Goal: Transaction & Acquisition: Download file/media

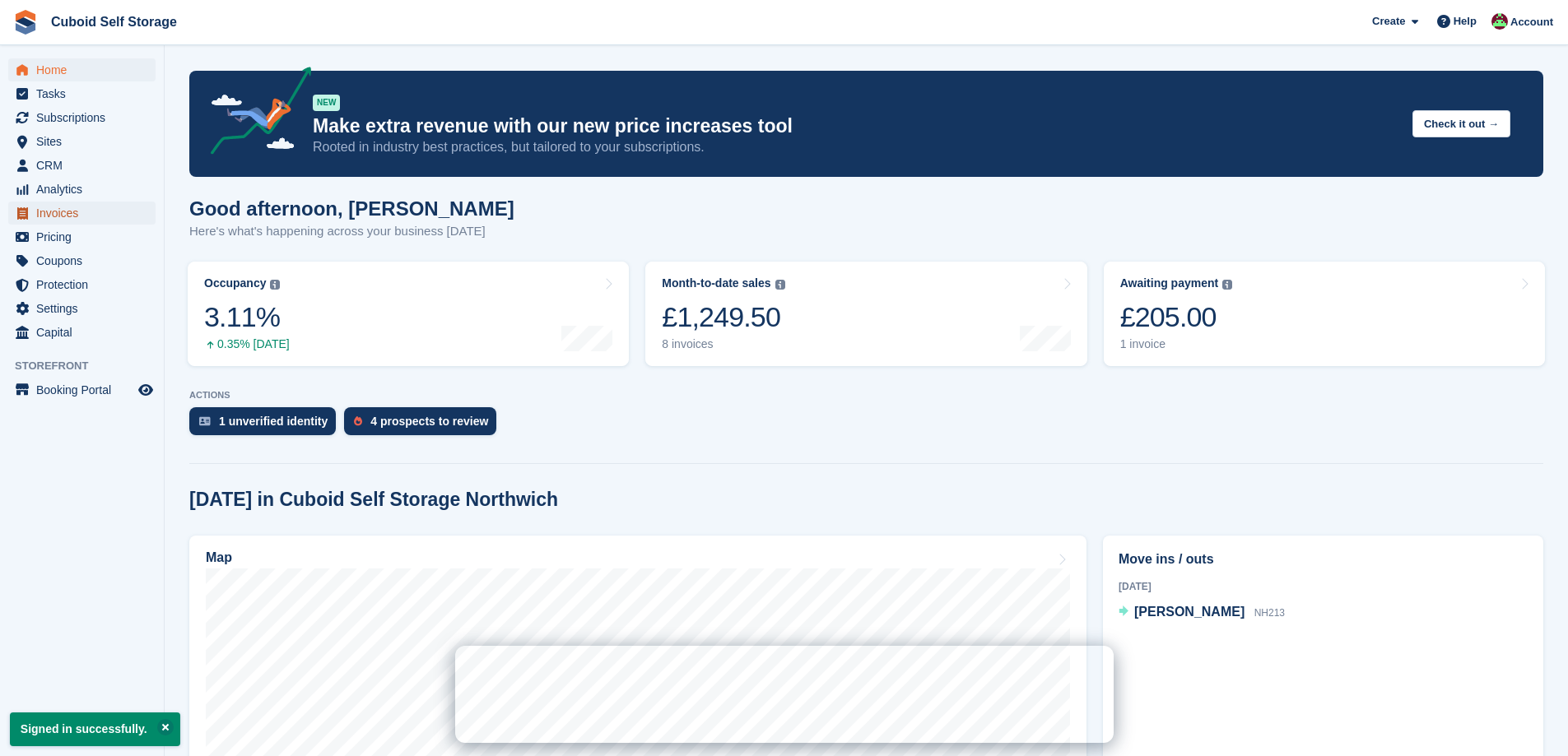
click at [78, 214] on span "Invoices" at bounding box center [85, 213] width 99 height 23
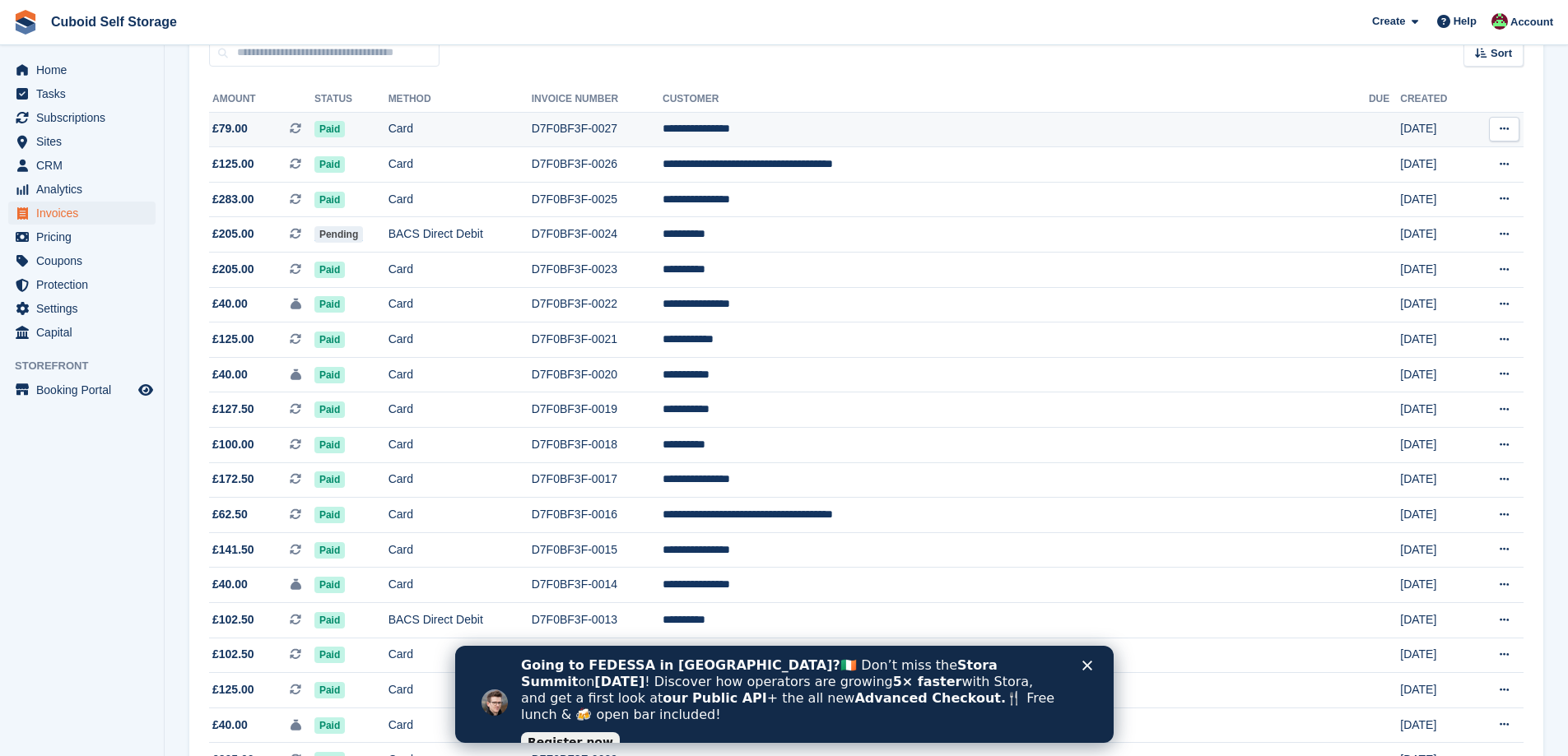
scroll to position [165, 0]
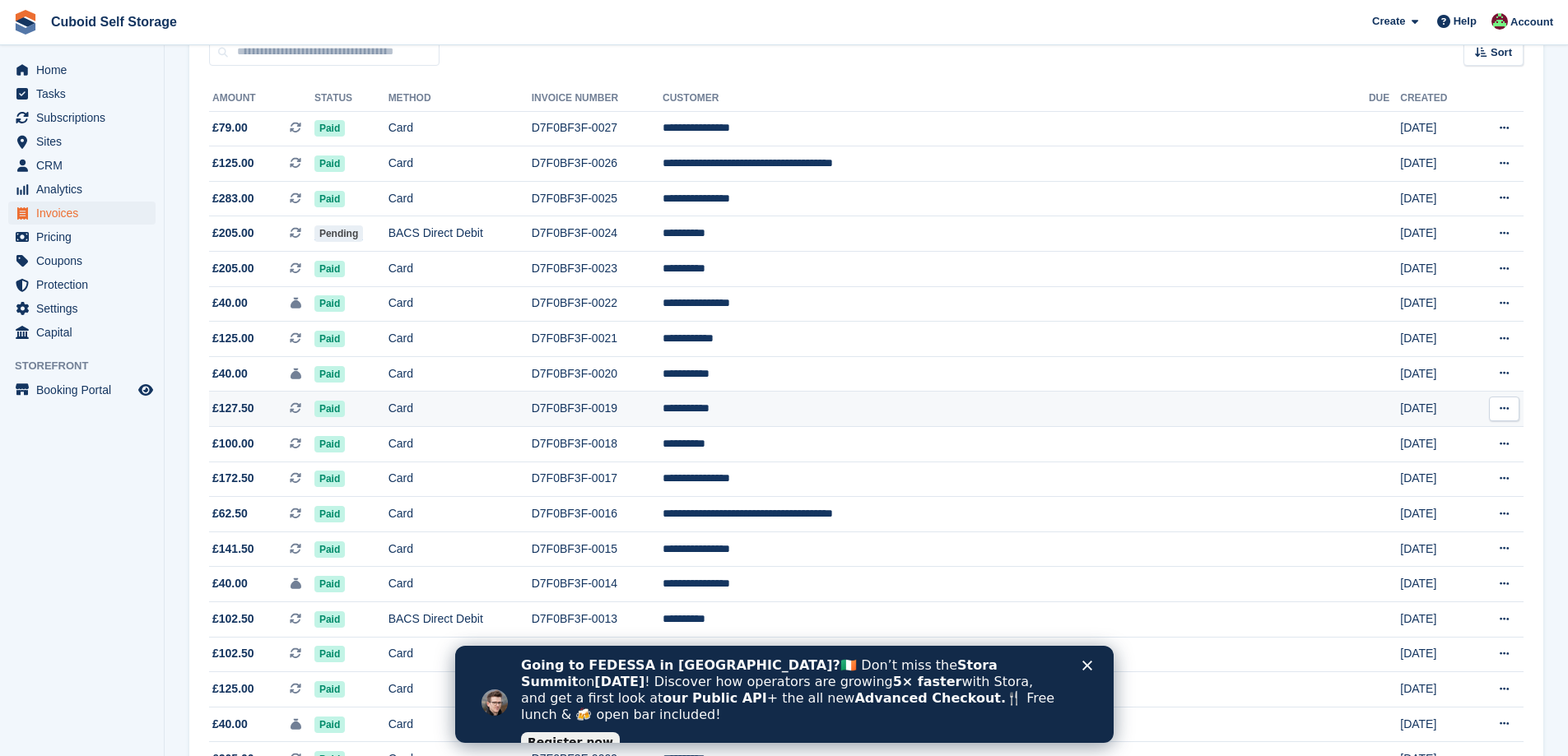
click at [1504, 411] on icon at bounding box center [1504, 408] width 9 height 11
click at [1483, 446] on p "Download PDF" at bounding box center [1440, 441] width 143 height 21
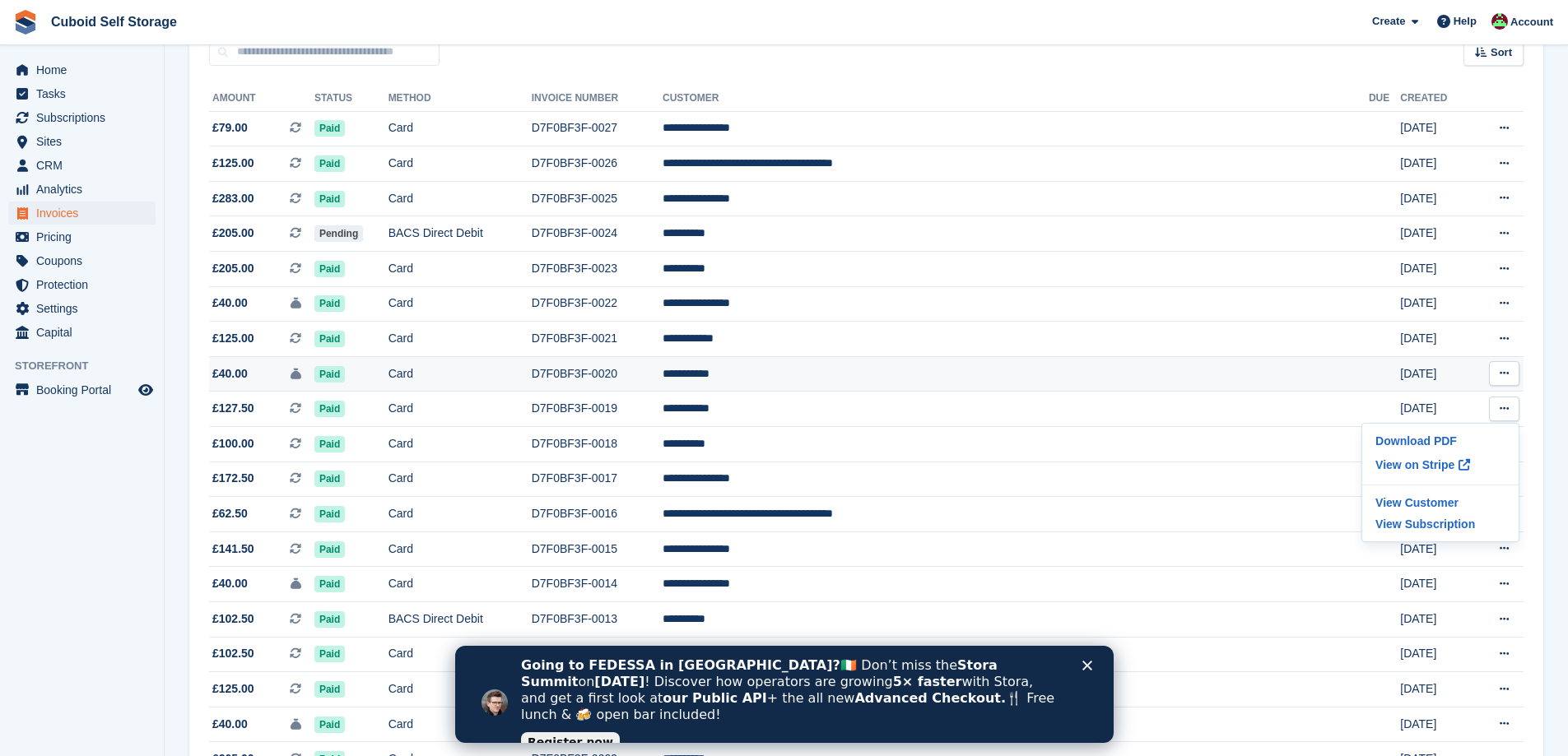
click at [1507, 378] on icon at bounding box center [1504, 373] width 9 height 11
click at [1454, 401] on p "Download PDF" at bounding box center [1440, 405] width 143 height 21
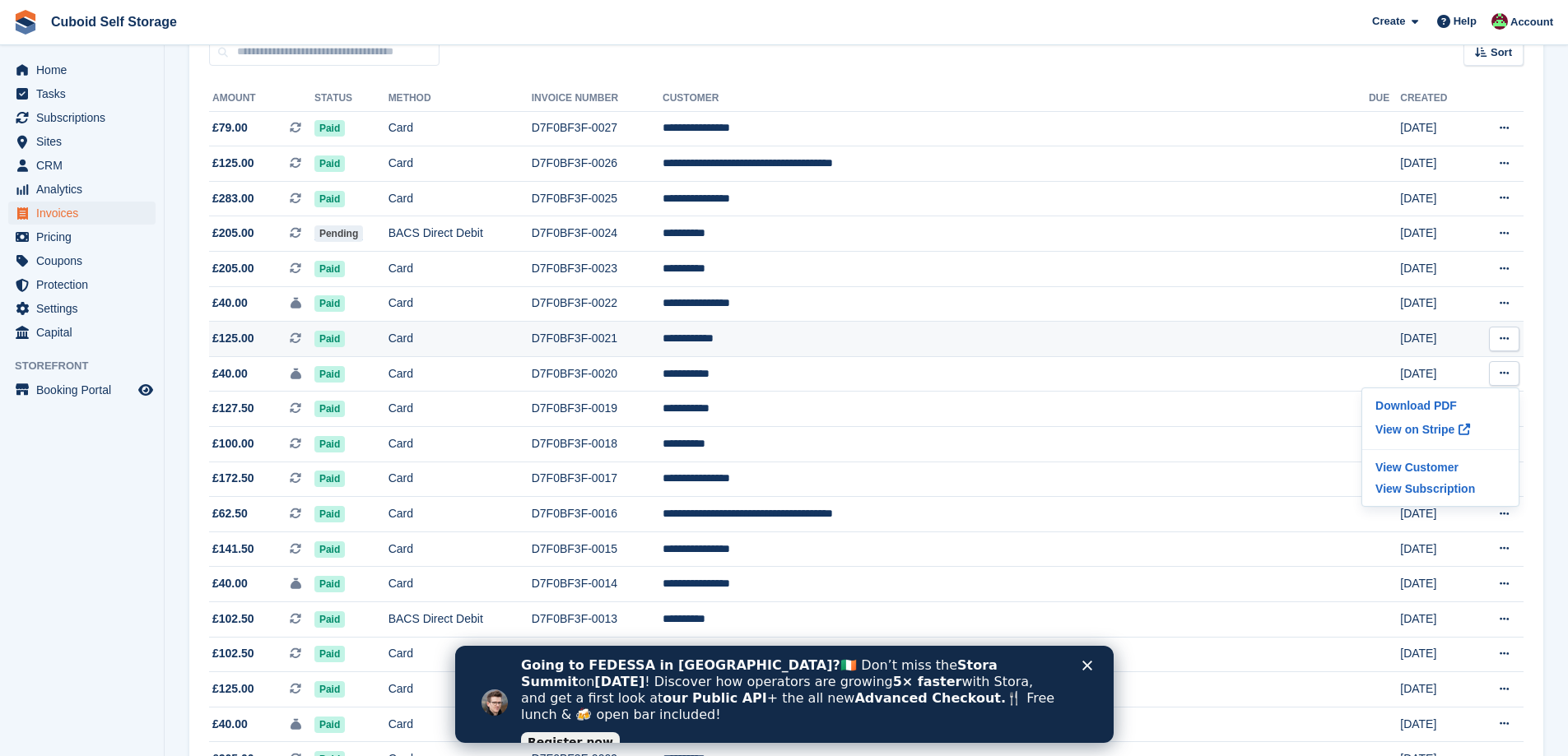
click at [1507, 343] on icon at bounding box center [1504, 338] width 9 height 11
click at [1466, 370] on p "Download PDF" at bounding box center [1440, 371] width 143 height 21
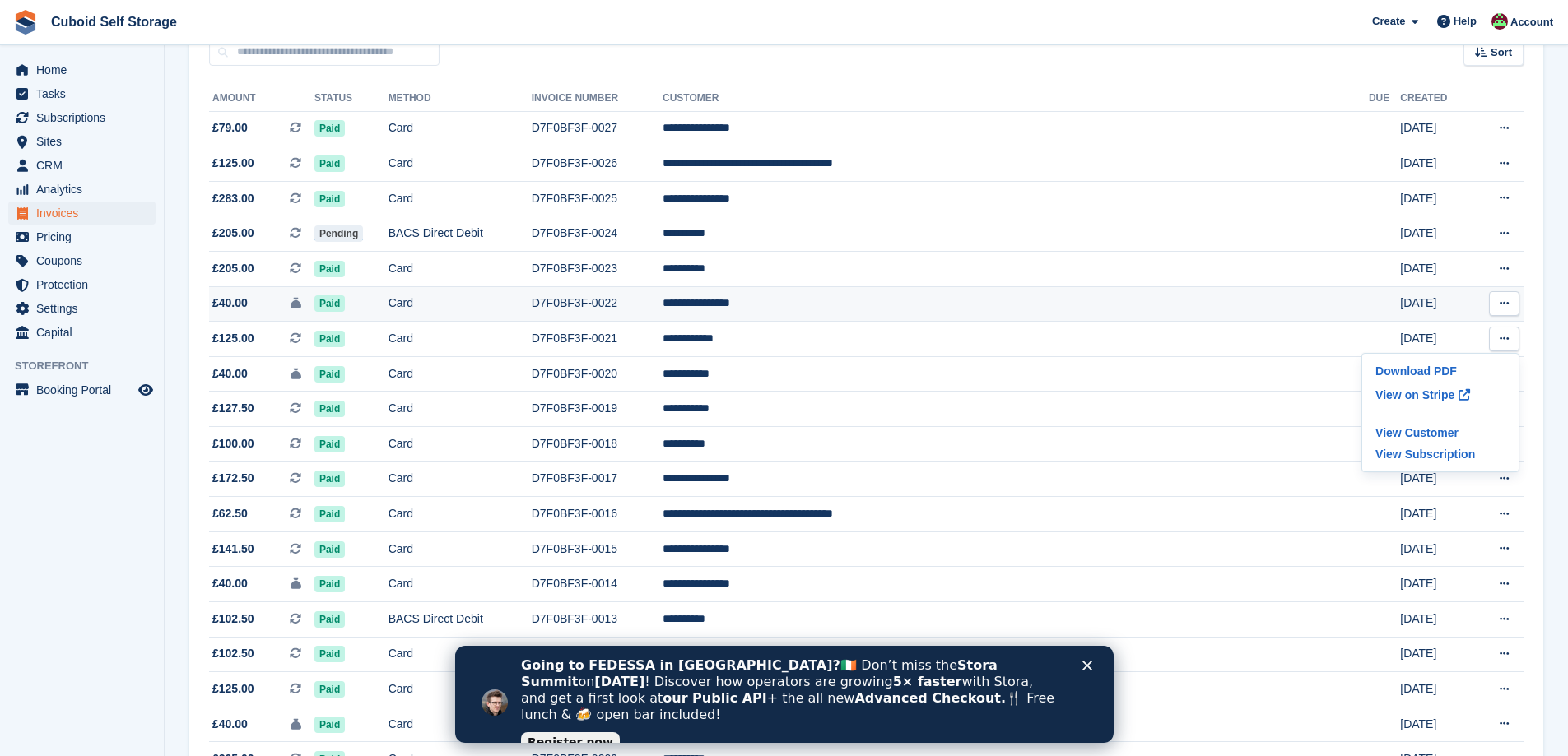
click at [1501, 300] on icon at bounding box center [1504, 303] width 9 height 11
click at [1418, 327] on p "Download PDF" at bounding box center [1440, 336] width 143 height 21
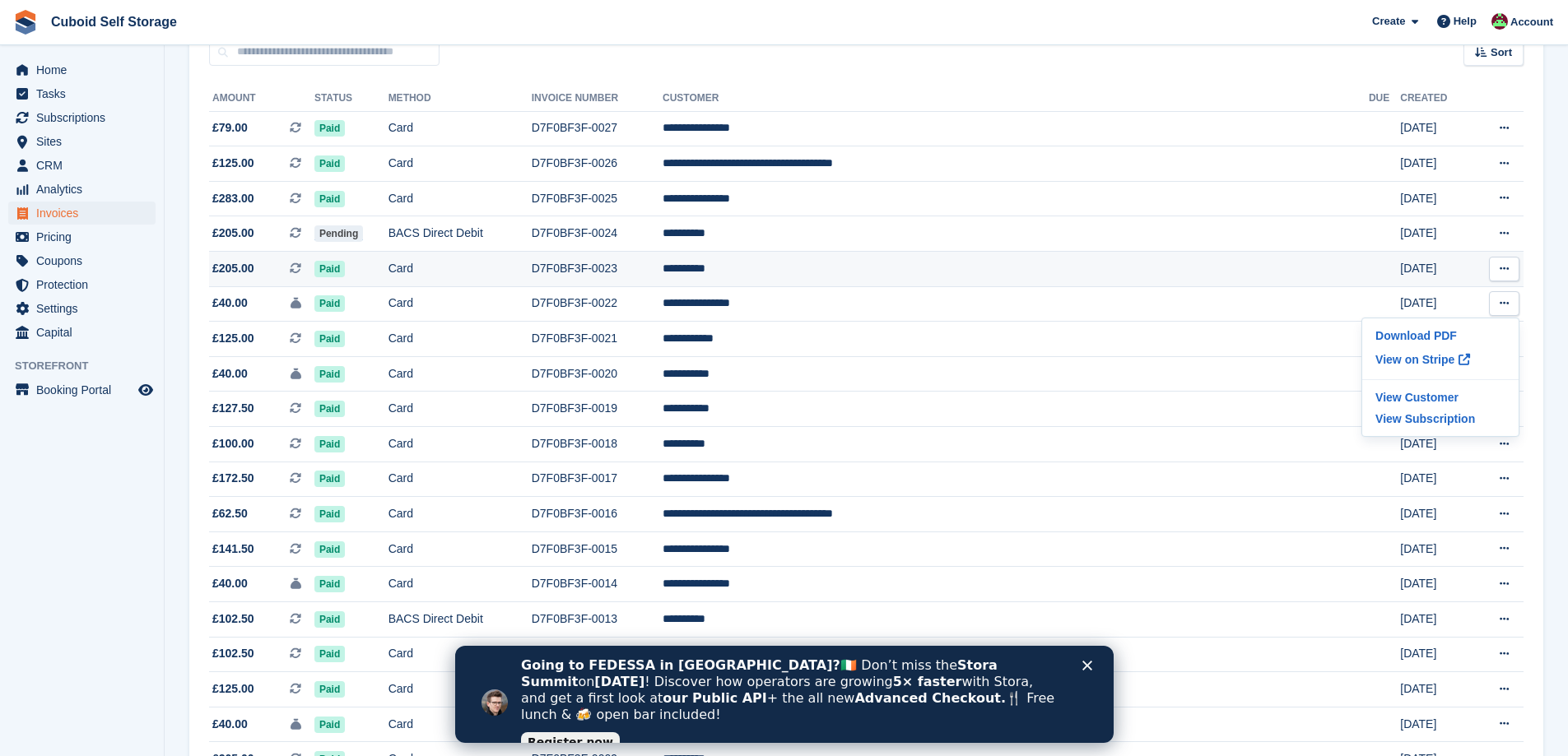
click at [1501, 271] on icon at bounding box center [1504, 268] width 9 height 11
click at [1453, 308] on p "Download PDF" at bounding box center [1440, 301] width 143 height 21
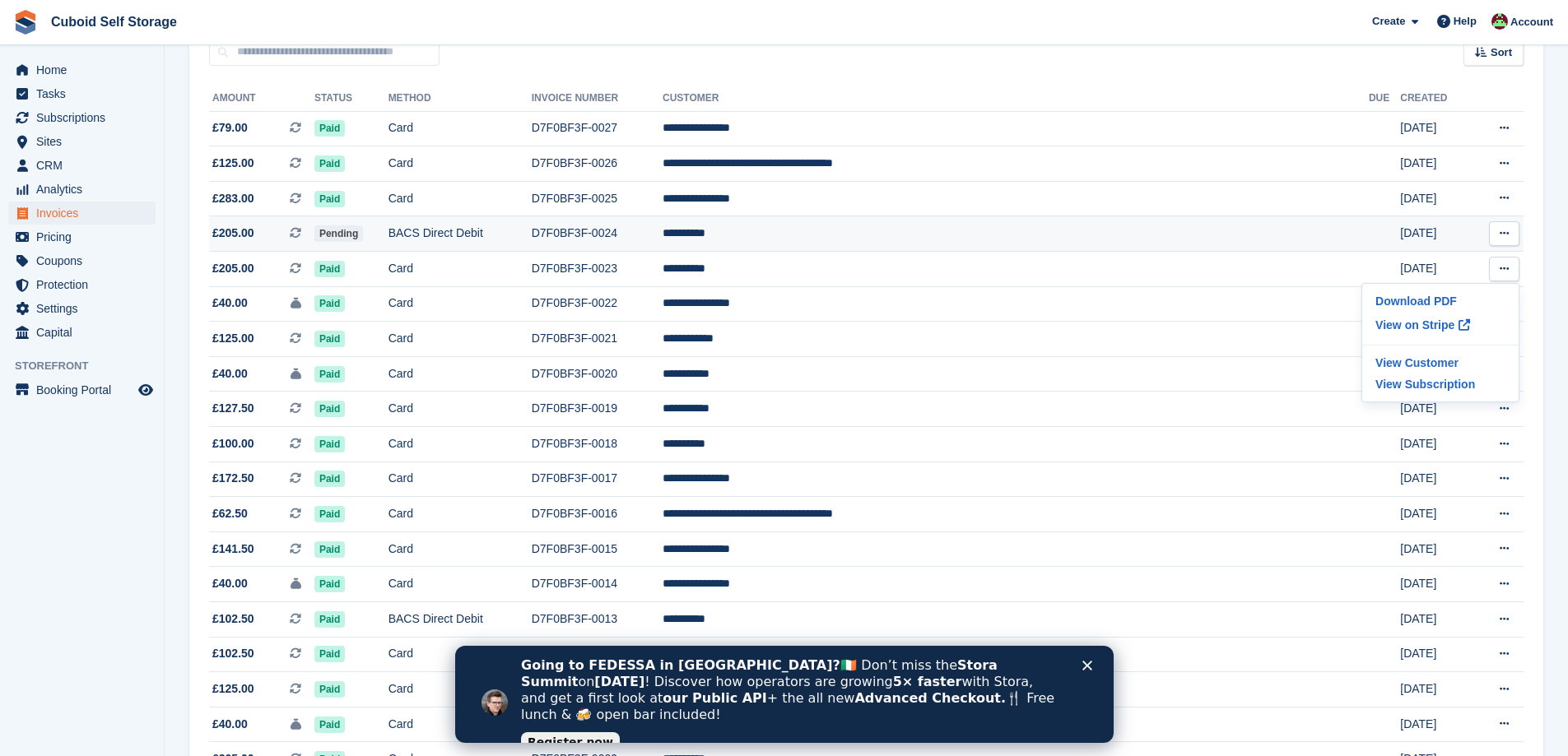
click at [1500, 236] on icon at bounding box center [1504, 233] width 9 height 11
click at [1436, 268] on p "Download PDF" at bounding box center [1440, 266] width 143 height 21
click at [1512, 202] on button at bounding box center [1504, 198] width 31 height 25
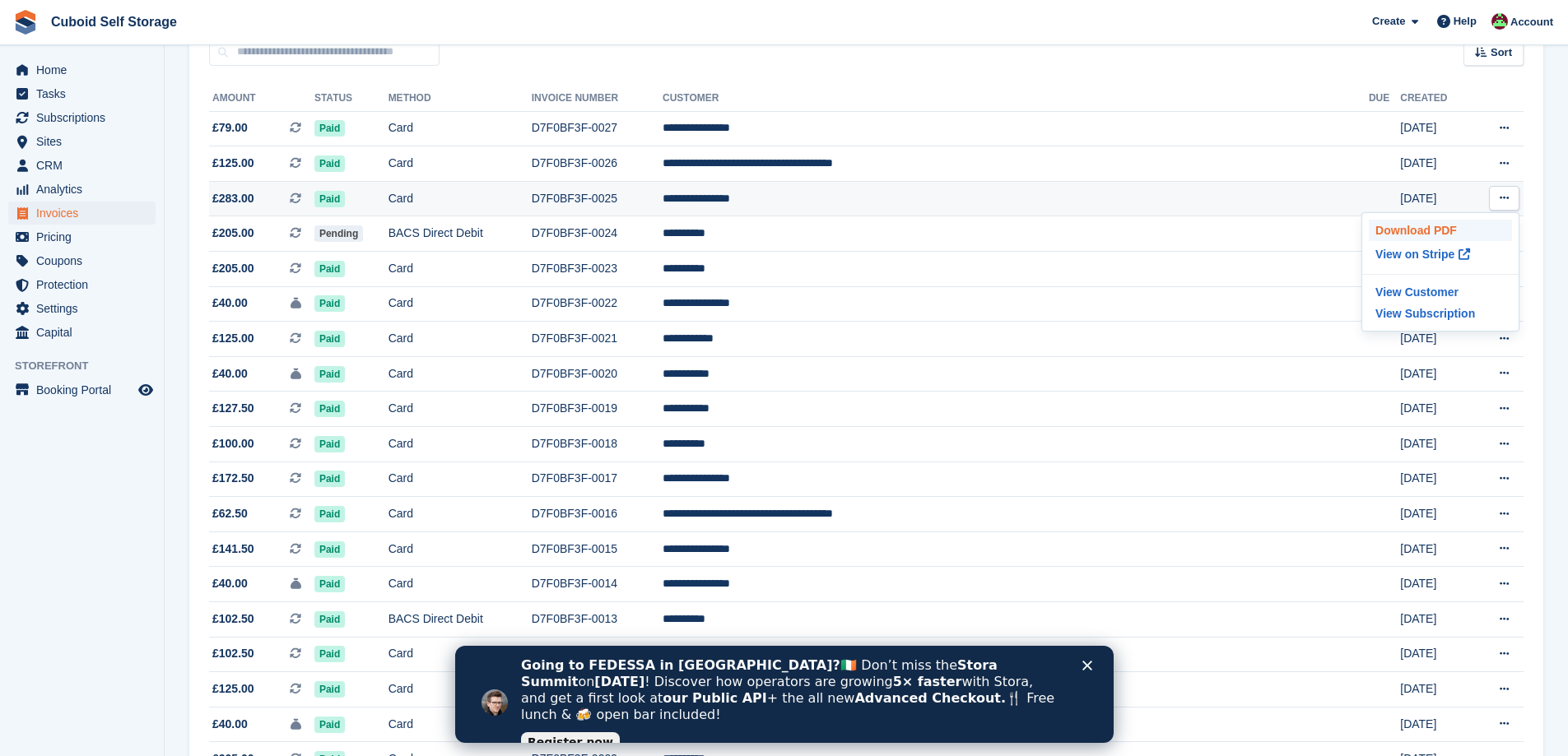
click at [1459, 231] on p "Download PDF" at bounding box center [1440, 230] width 143 height 21
click at [1503, 167] on icon at bounding box center [1504, 163] width 9 height 11
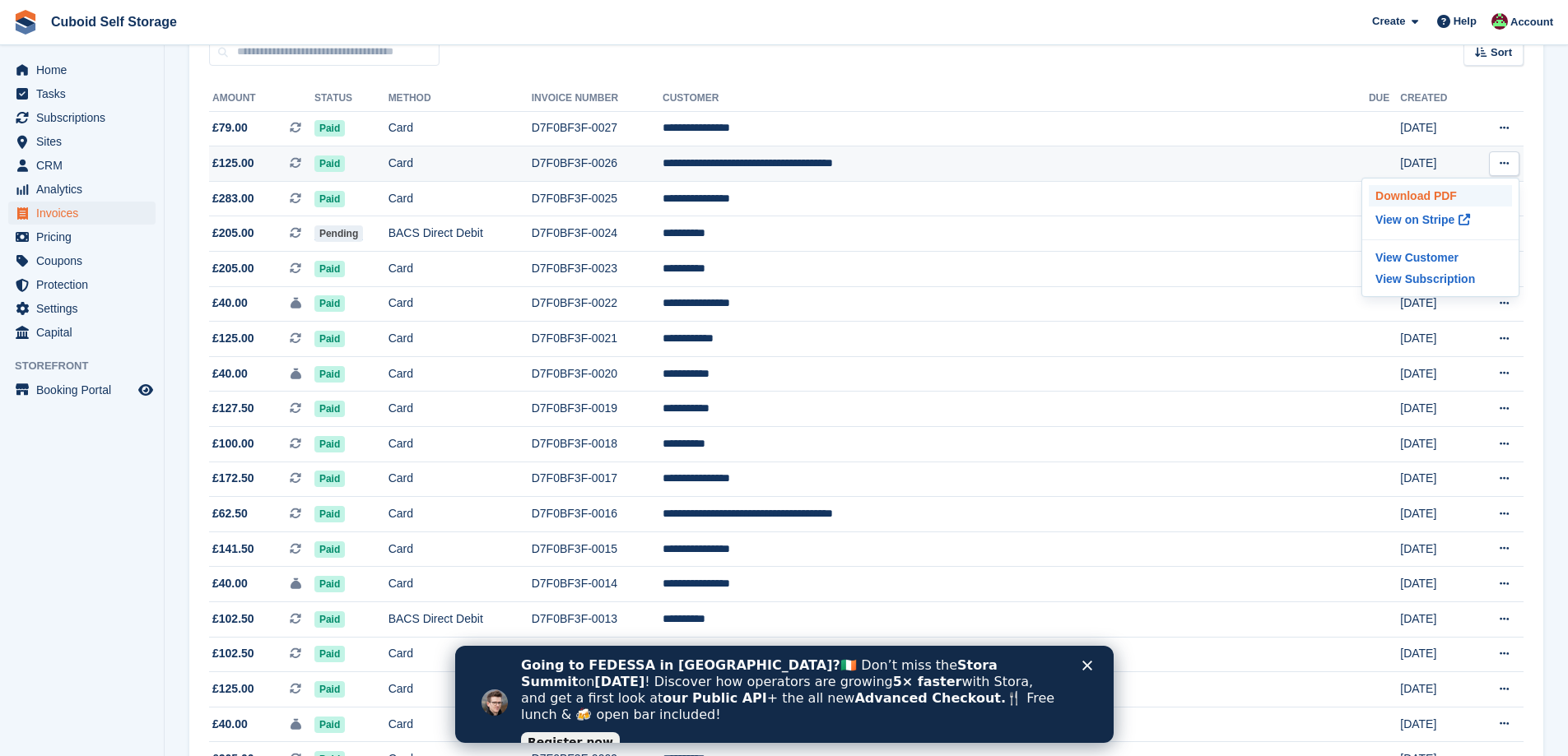
click at [1440, 196] on p "Download PDF" at bounding box center [1440, 196] width 143 height 21
click at [1497, 134] on button at bounding box center [1504, 128] width 31 height 25
click at [1426, 168] on p "Download PDF" at bounding box center [1440, 160] width 143 height 21
click at [1459, 157] on p "Download PDF" at bounding box center [1440, 160] width 143 height 21
